Goal: Check status: Check status

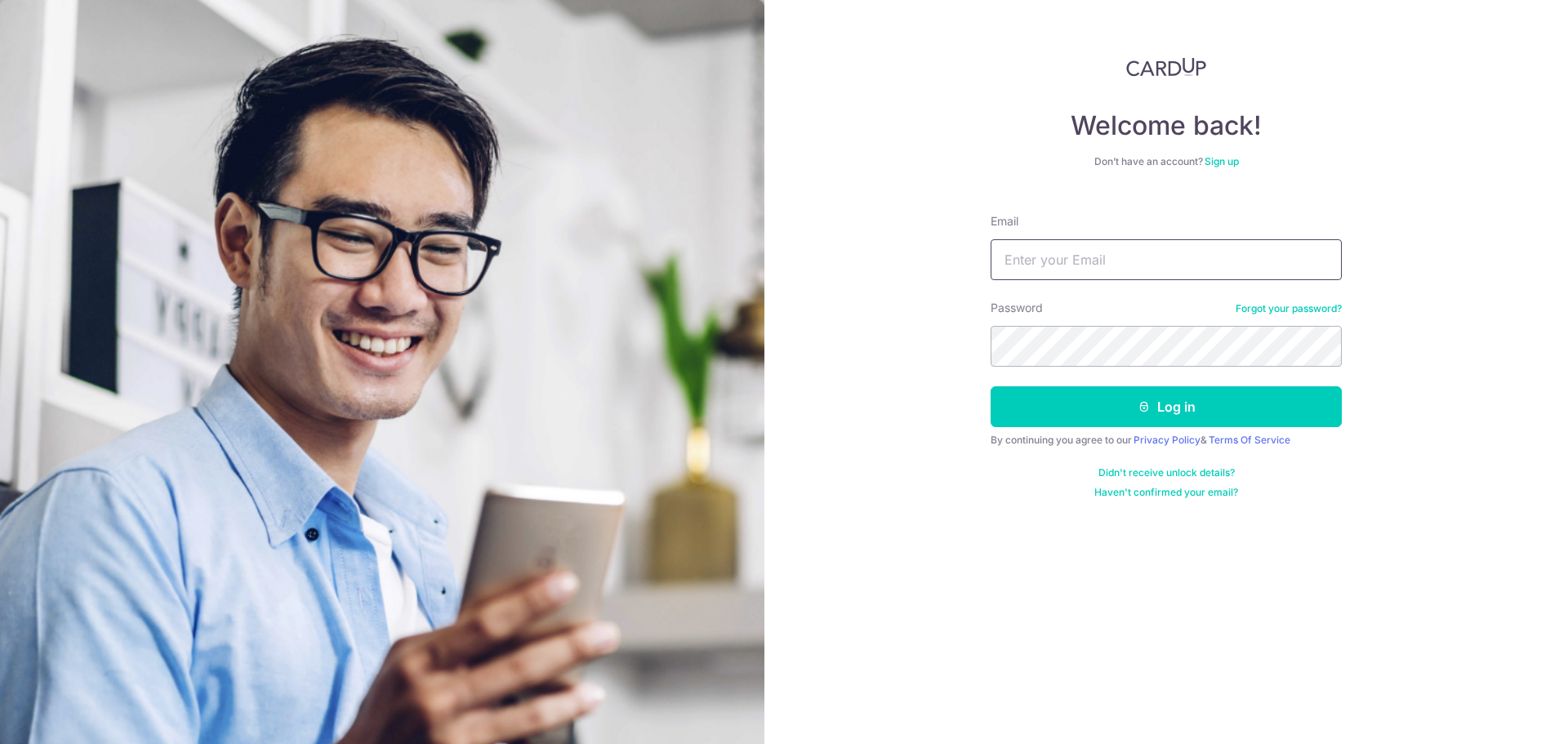
type input "[EMAIL_ADDRESS][DOMAIN_NAME]"
click at [991, 386] on button "Log in" at bounding box center [1166, 406] width 351 height 41
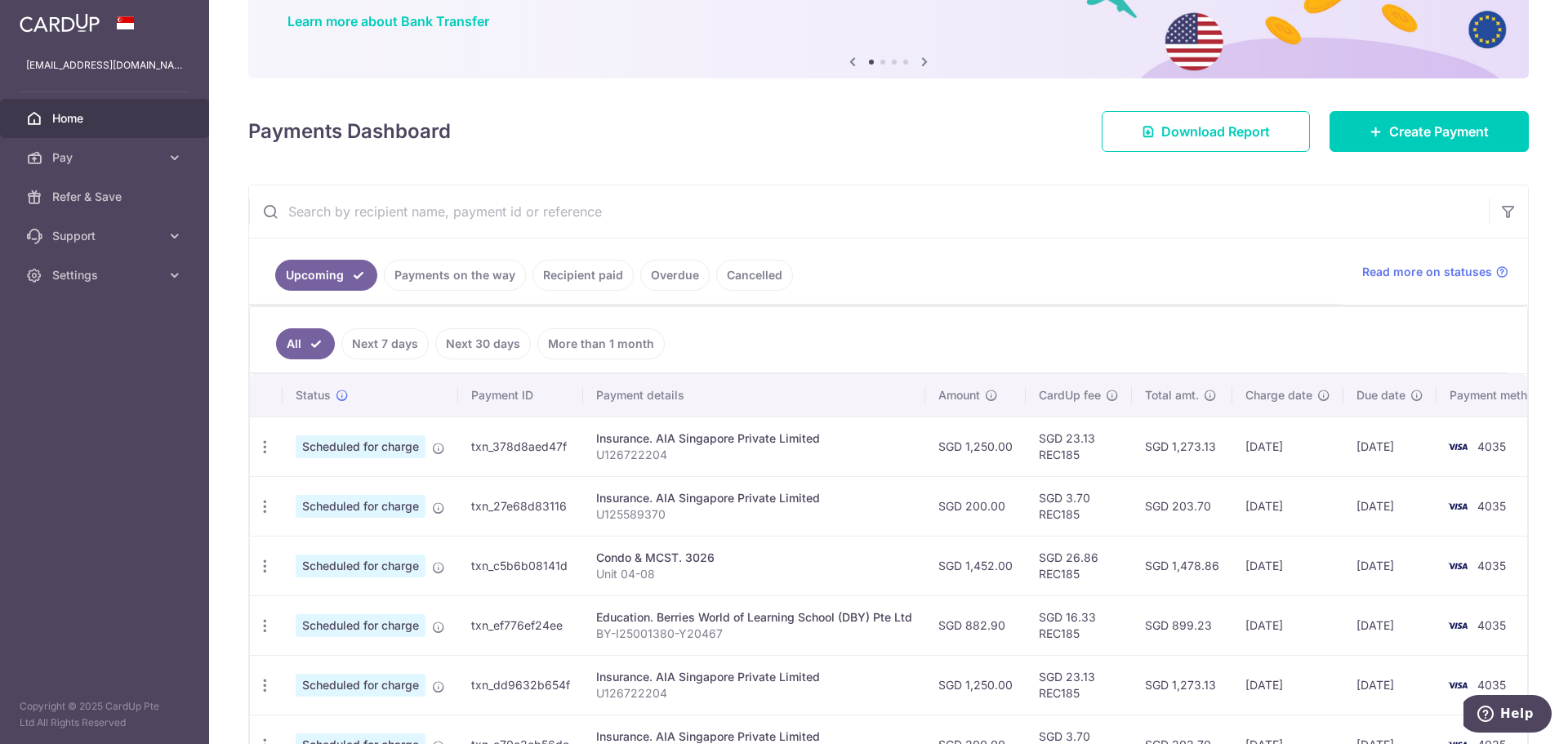
scroll to position [163, 0]
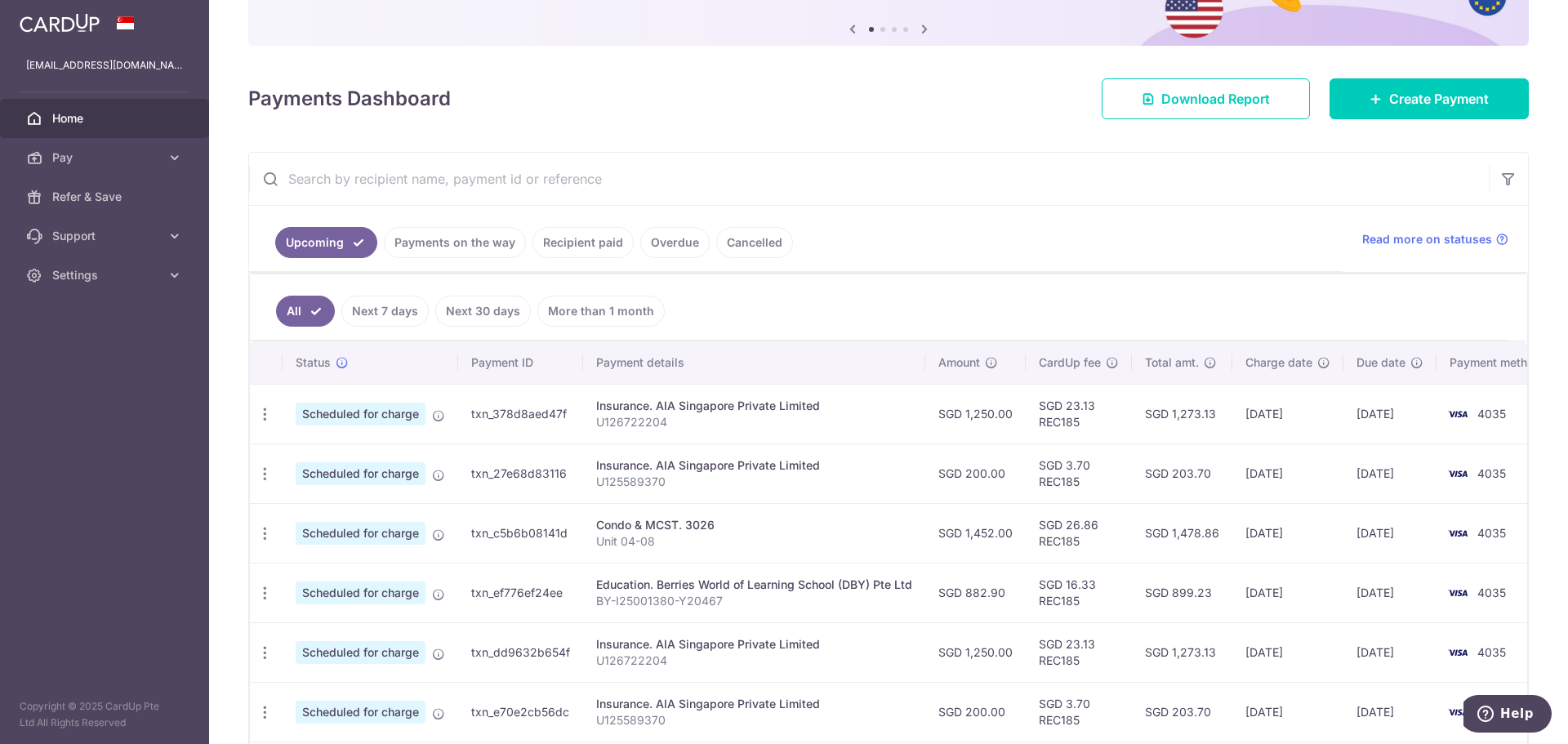
click at [455, 245] on link "Payments on the way" at bounding box center [455, 242] width 142 height 31
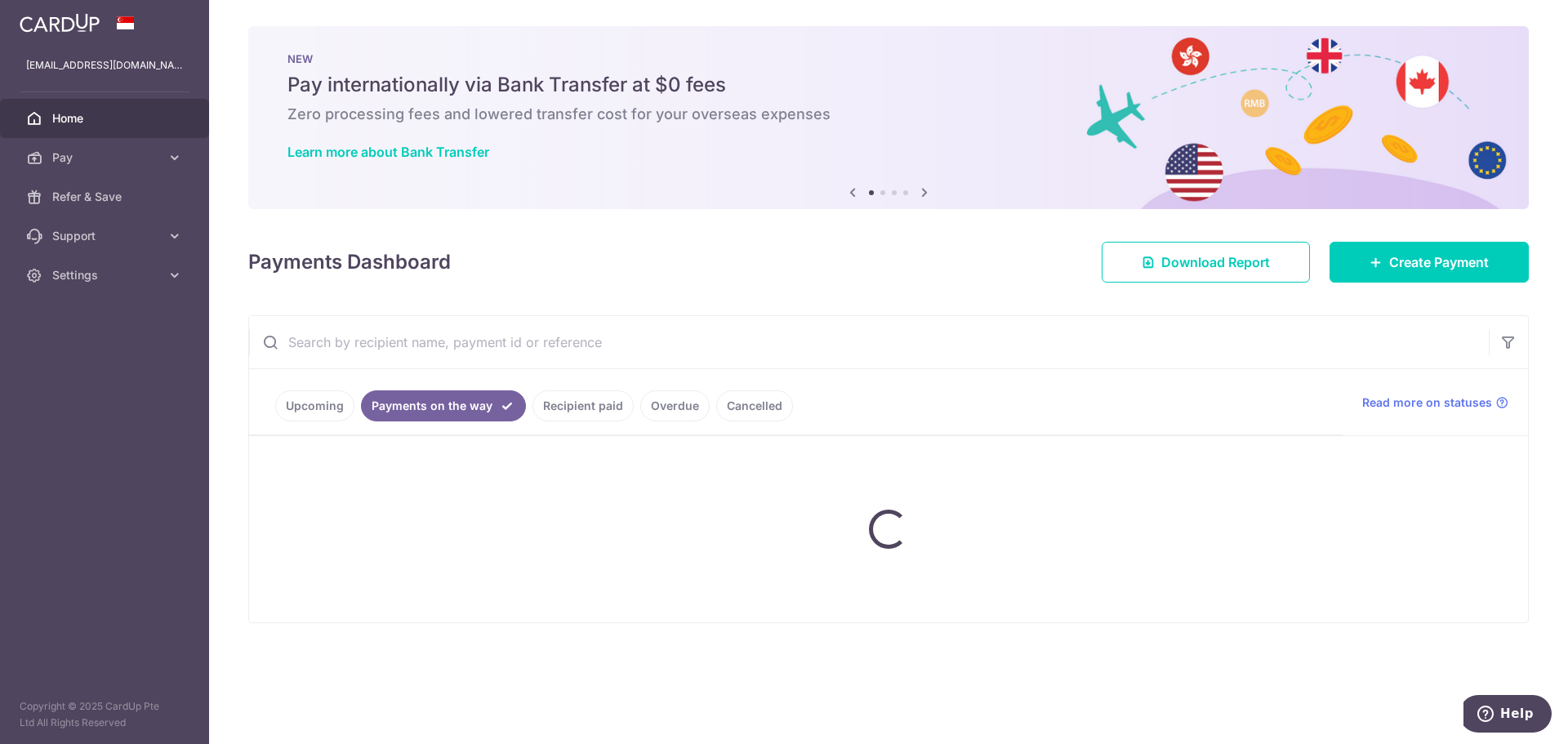
scroll to position [0, 0]
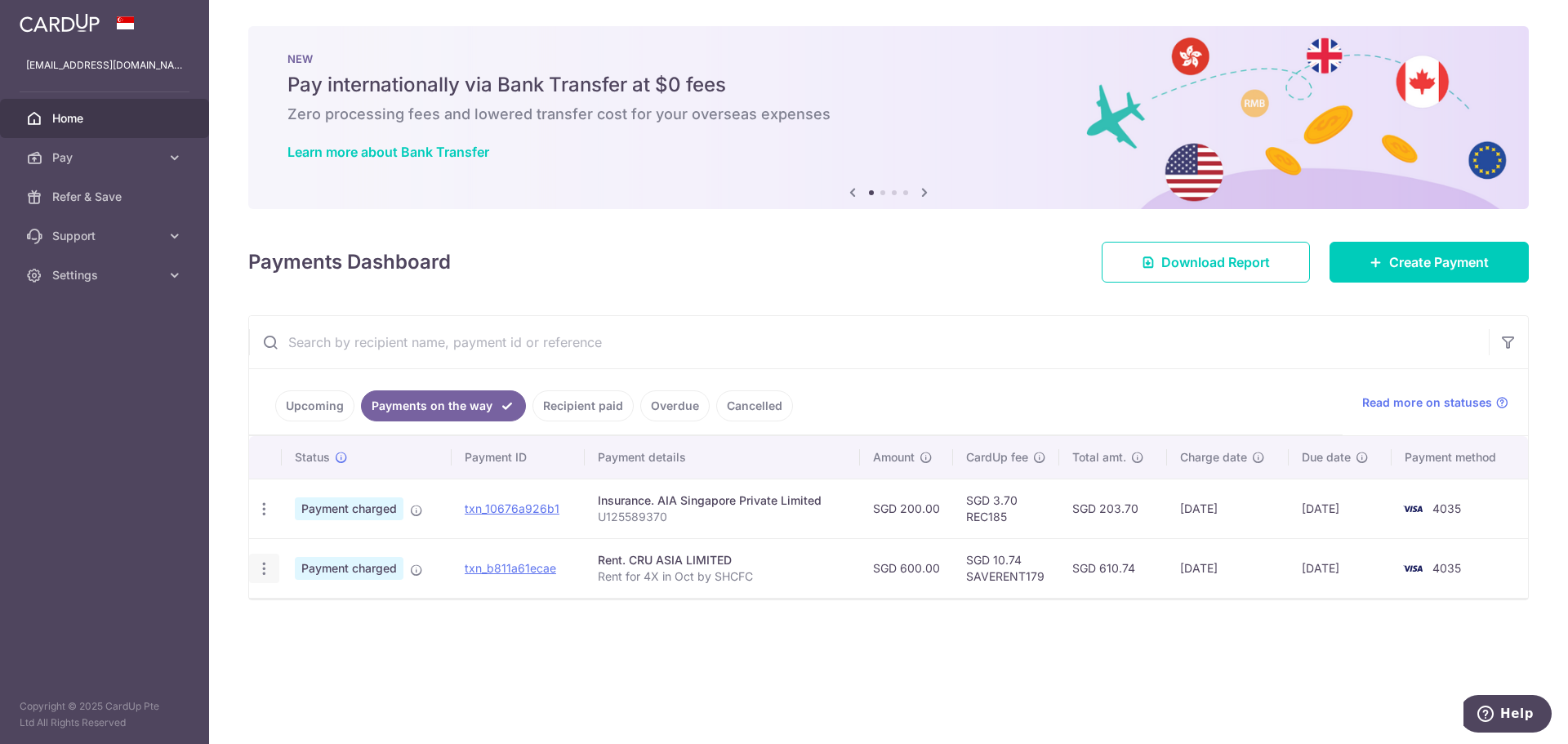
click at [258, 572] on icon "button" at bounding box center [263, 568] width 17 height 17
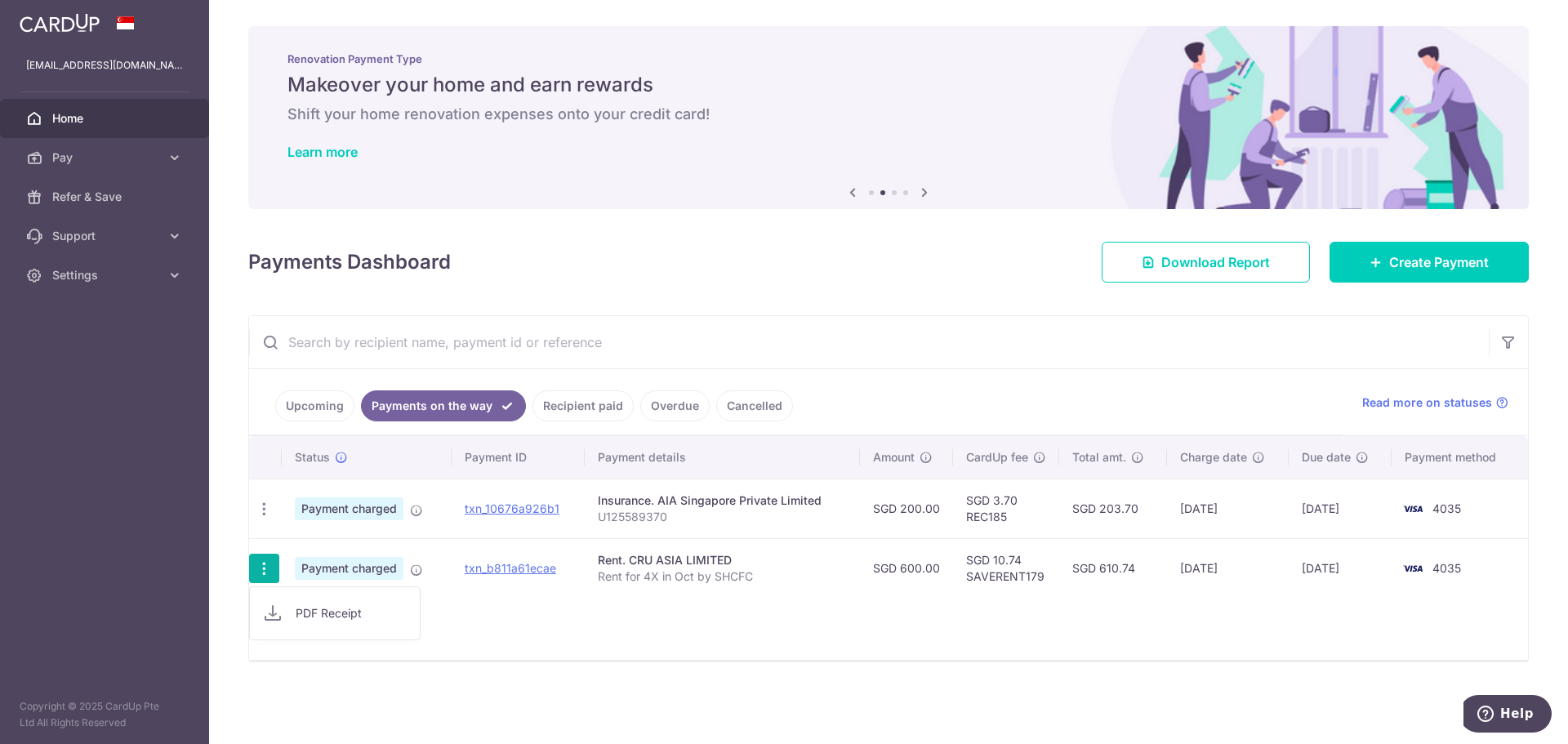
click at [686, 699] on div "× Pause Schedule Pause all future payments in this series Pause just this one p…" at bounding box center [889, 372] width 1359 height 744
click at [532, 568] on link "txn_b811a61ecae" at bounding box center [510, 567] width 91 height 14
click at [670, 678] on div "× Pause Schedule Pause all future payments in this series Pause just this one p…" at bounding box center [889, 372] width 1359 height 744
click at [1021, 641] on div "× Pause Schedule Pause all future payments in this series Pause just this one p…" at bounding box center [889, 372] width 1359 height 744
